Goal: Navigation & Orientation: Find specific page/section

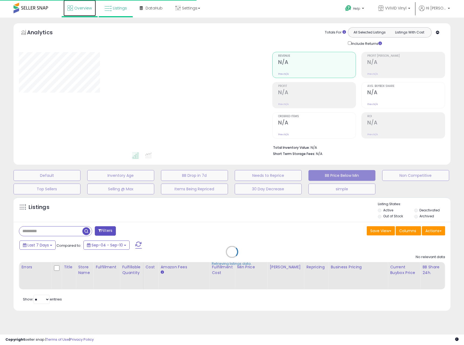
click at [82, 9] on span "Overview" at bounding box center [83, 7] width 18 height 5
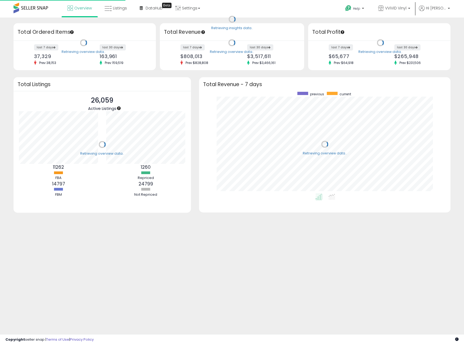
scroll to position [102, 241]
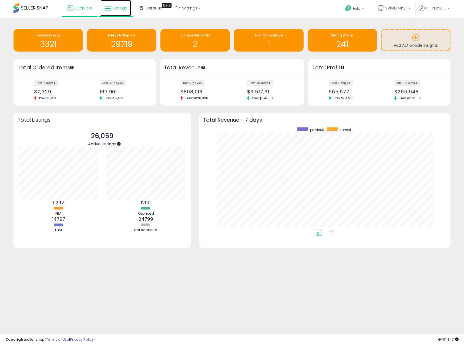
click at [118, 8] on span "Listings" at bounding box center [120, 7] width 14 height 5
